Goal: Find specific page/section

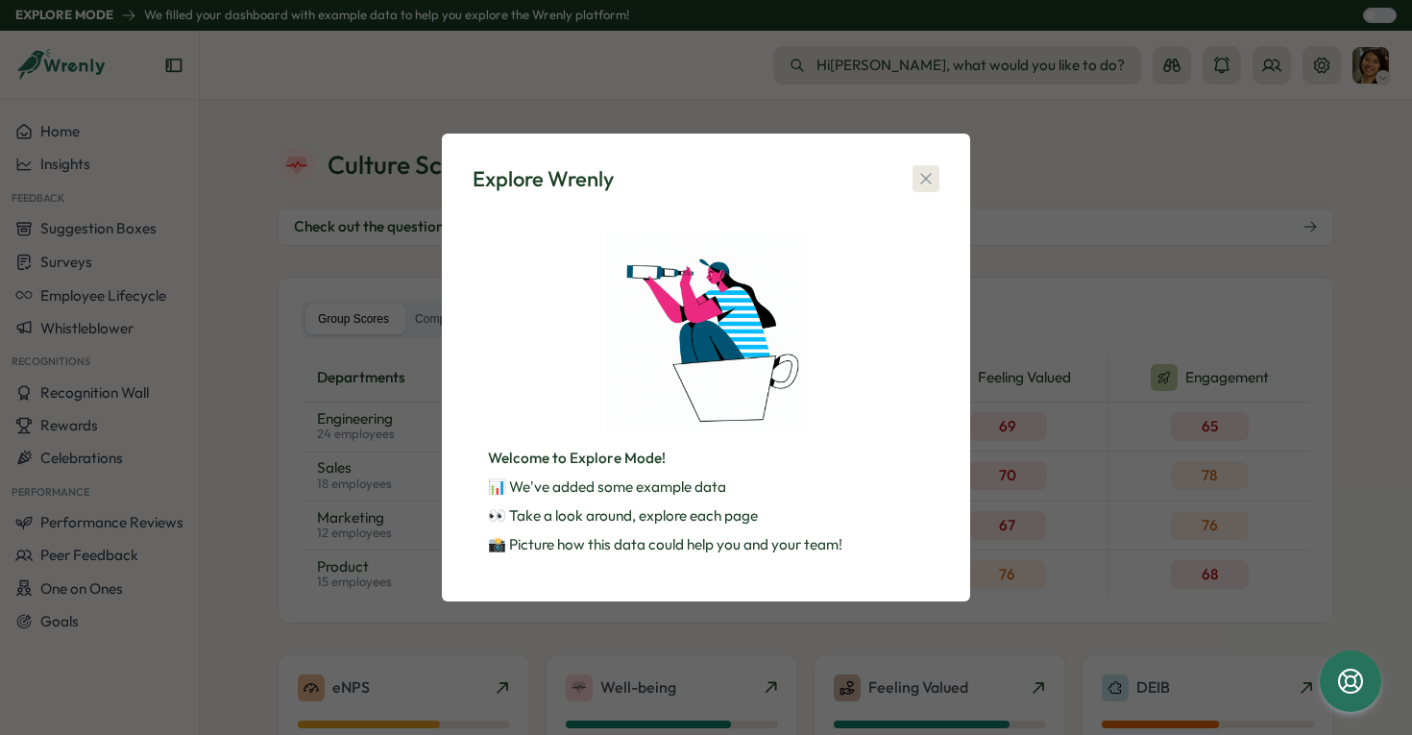
click at [927, 165] on button "button" at bounding box center [925, 178] width 27 height 27
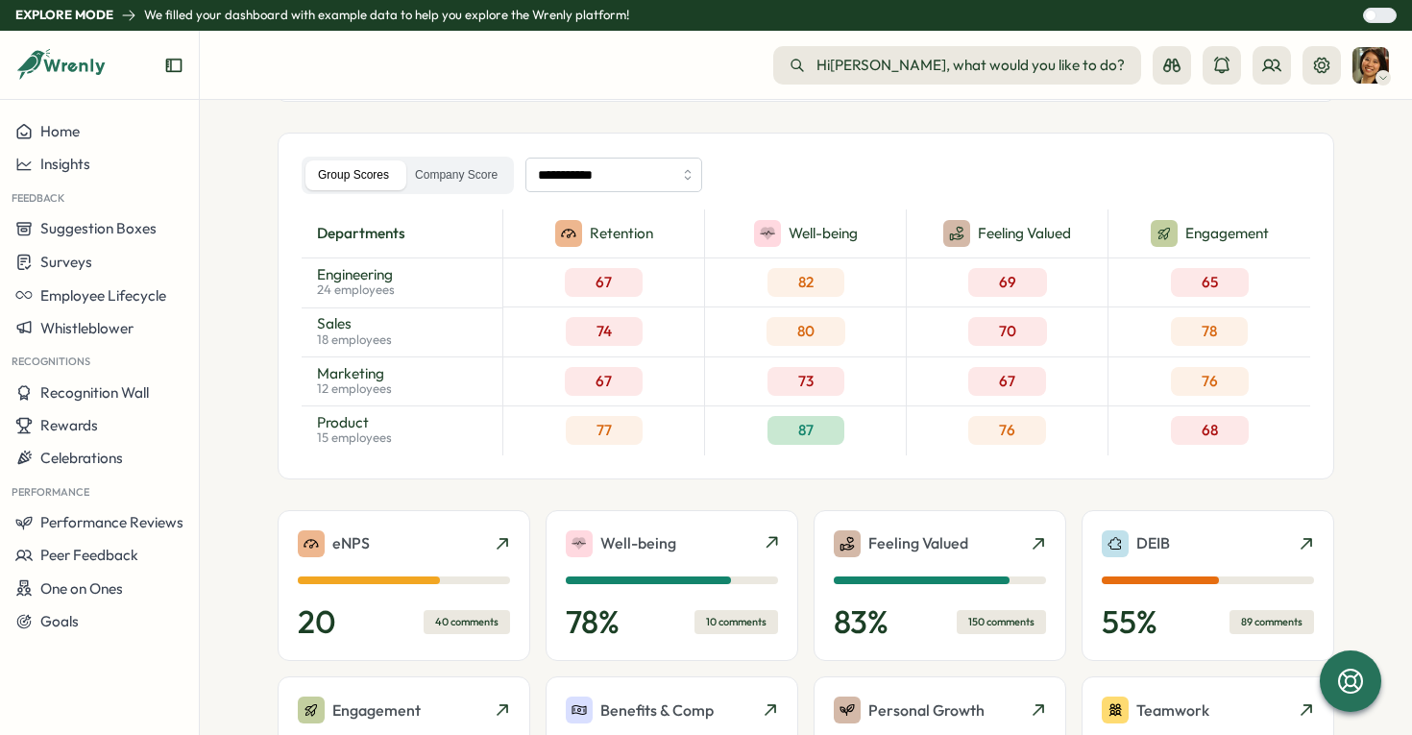
scroll to position [164, 0]
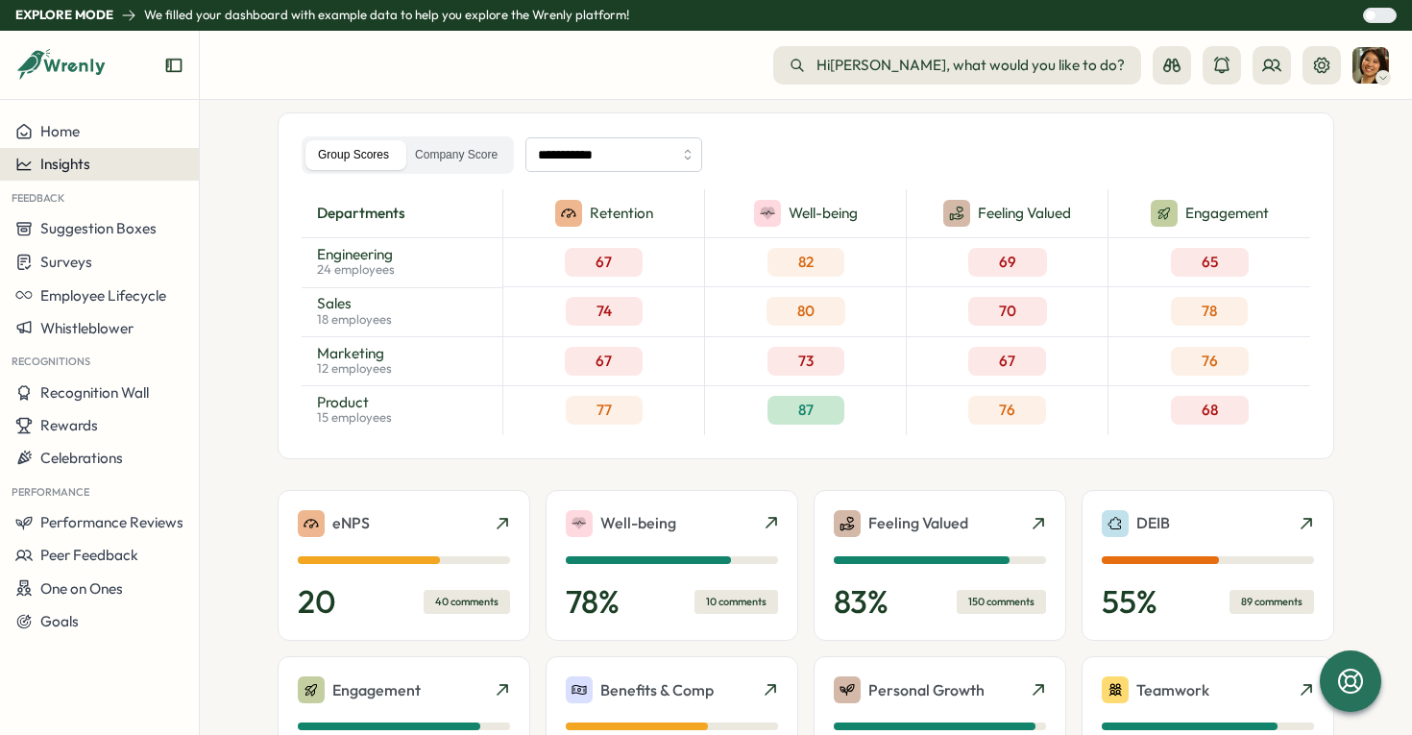
click at [91, 169] on div "Insights" at bounding box center [99, 164] width 168 height 17
click at [76, 121] on button "Home" at bounding box center [99, 131] width 199 height 33
click at [101, 173] on button "Insights" at bounding box center [99, 164] width 199 height 33
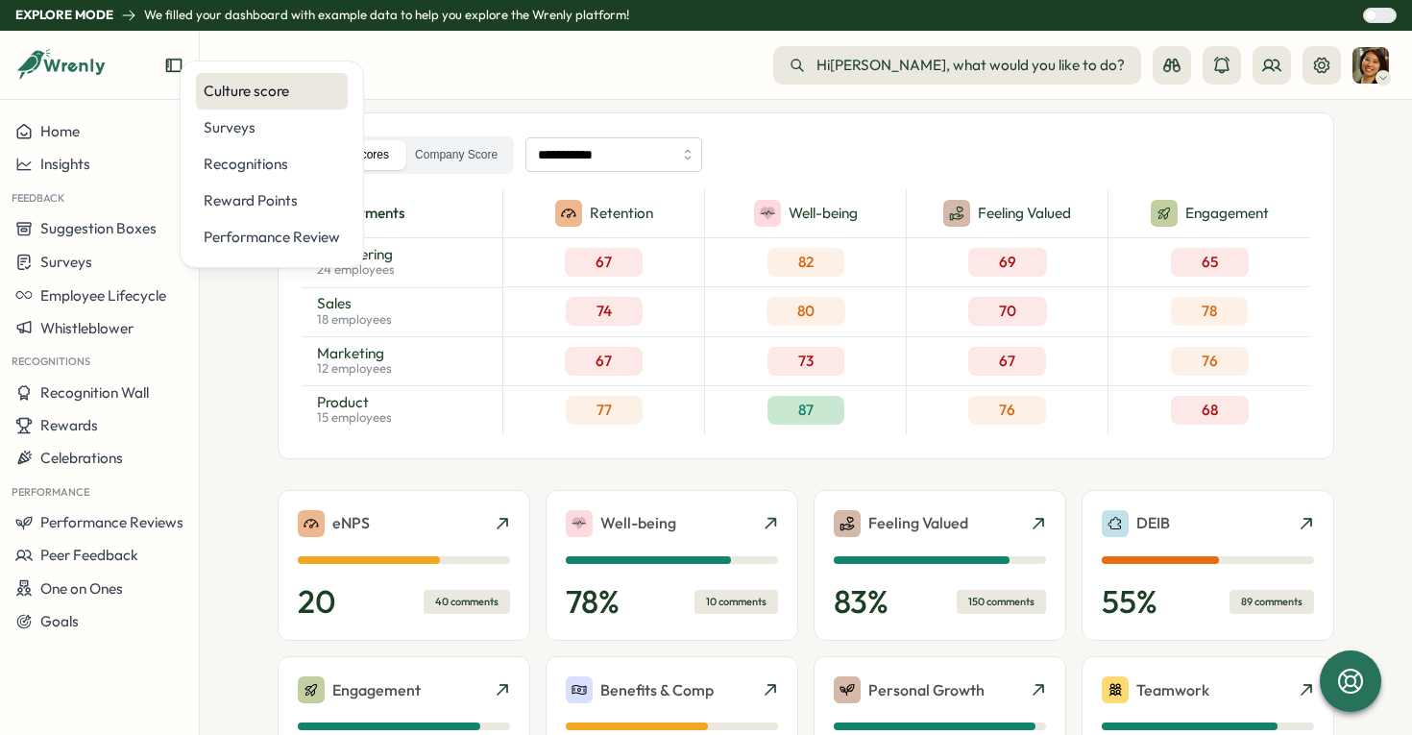
click at [224, 91] on div "Culture score" at bounding box center [272, 91] width 136 height 21
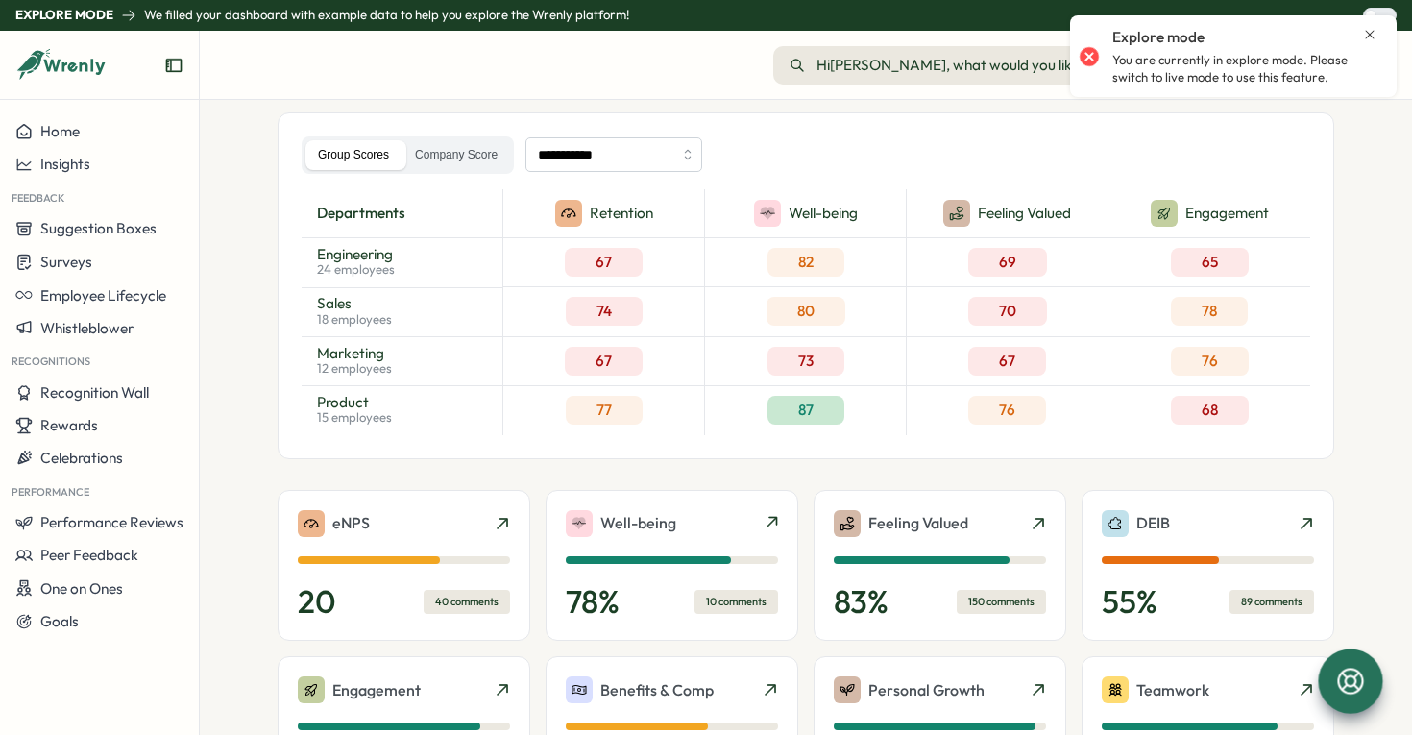
click at [1355, 677] on icon at bounding box center [1350, 681] width 33 height 33
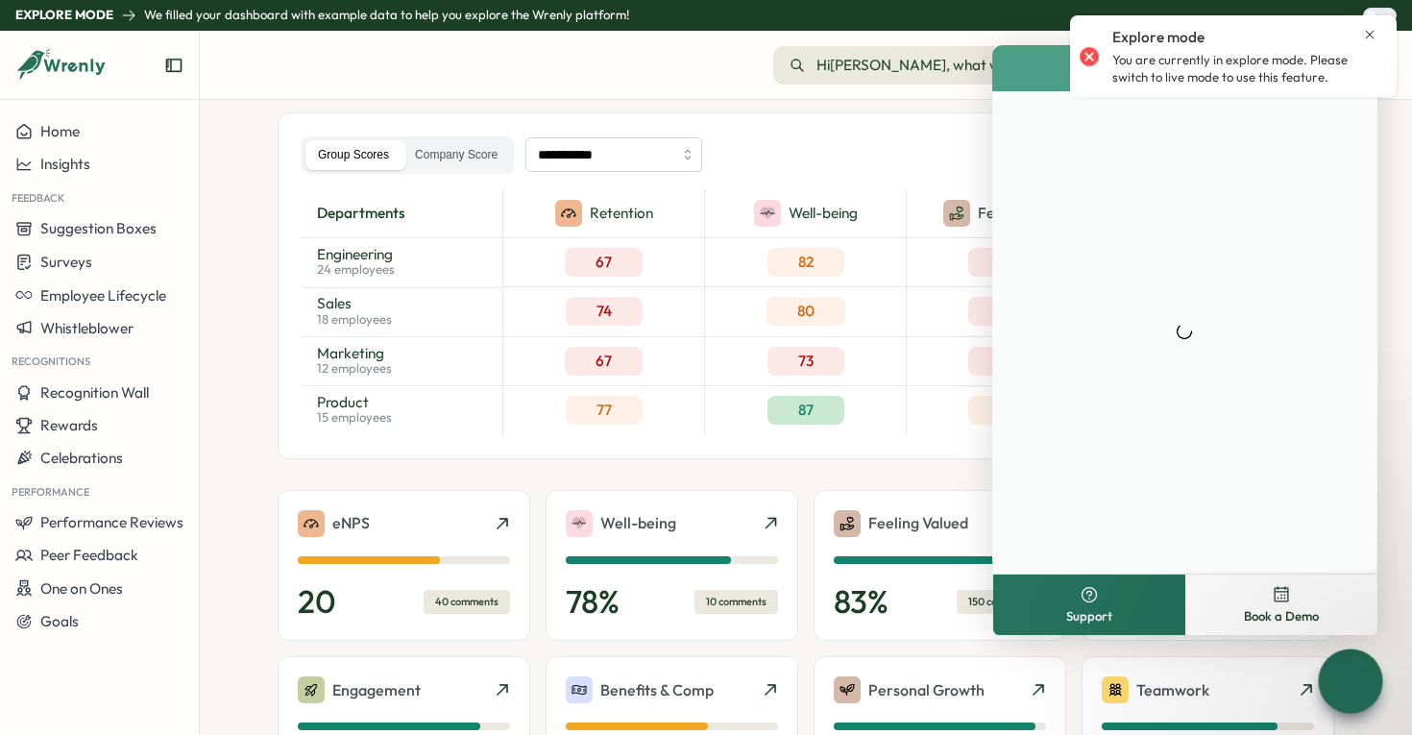
scroll to position [0, 0]
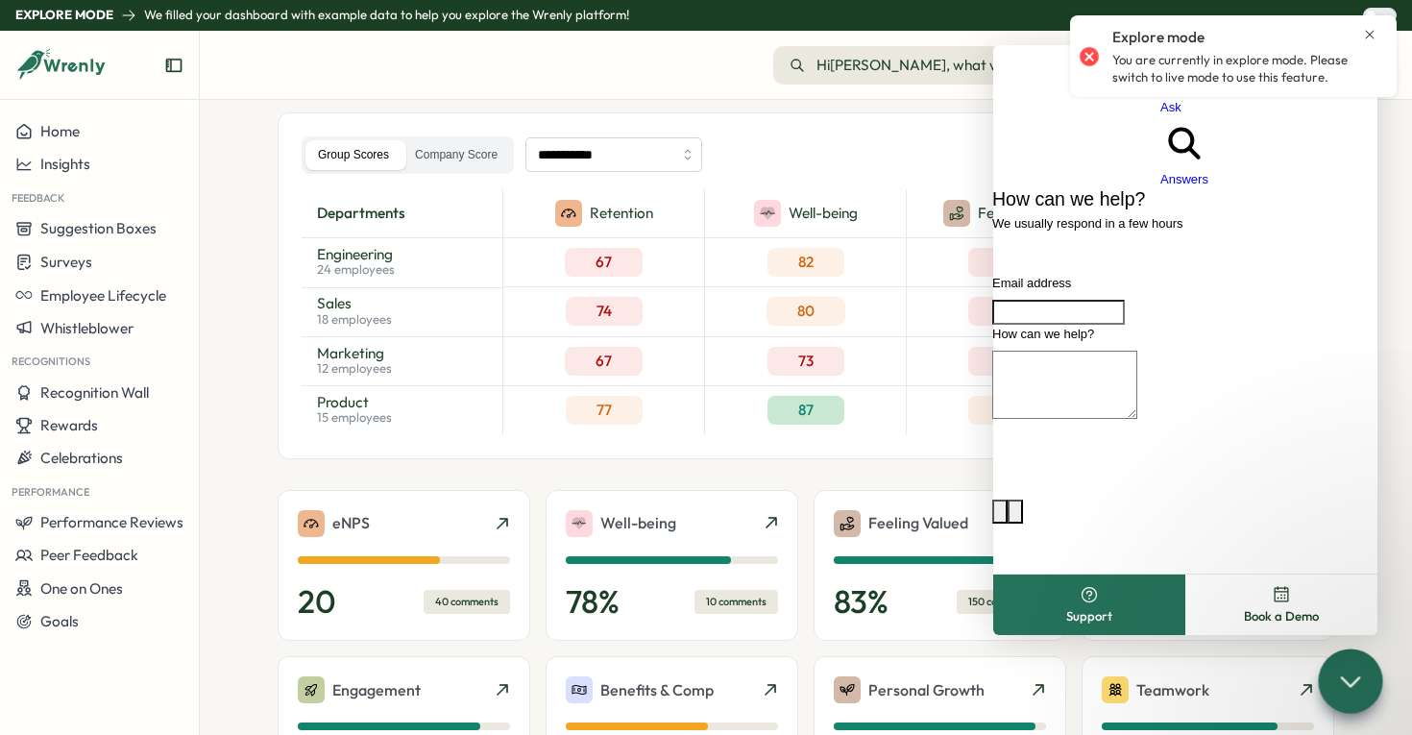
click at [1373, 34] on icon "Close notification" at bounding box center [1369, 34] width 15 height 15
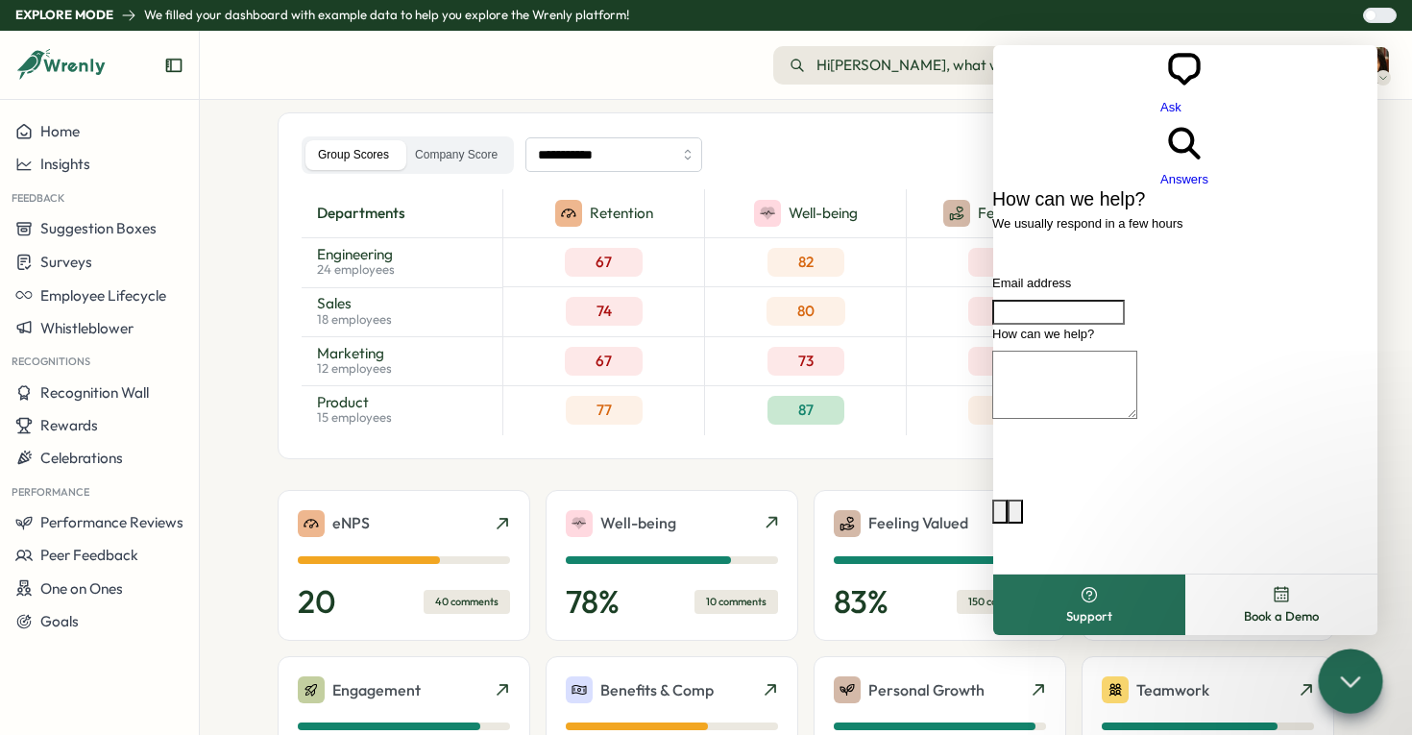
click at [1376, 12] on div at bounding box center [1385, 15] width 19 height 13
